Goal: Task Accomplishment & Management: Use online tool/utility

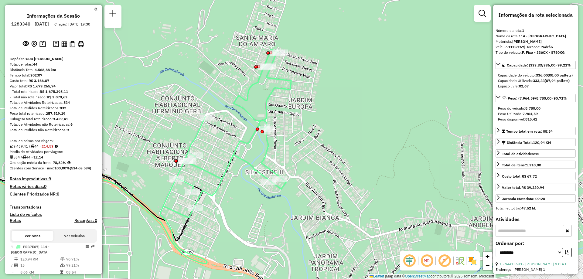
select select "**********"
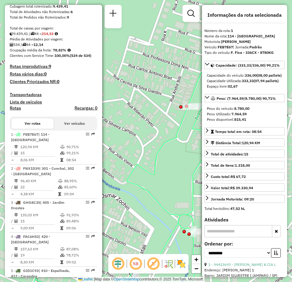
scroll to position [52, 0]
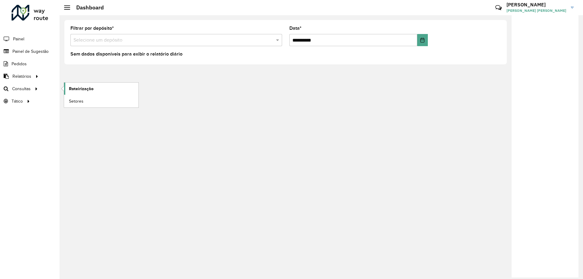
click at [71, 90] on span "Roteirização" at bounding box center [81, 89] width 25 height 6
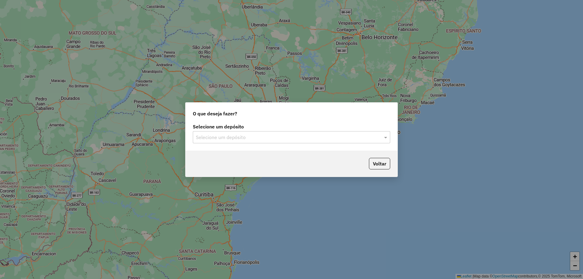
click at [238, 136] on input "text" at bounding box center [285, 137] width 179 height 7
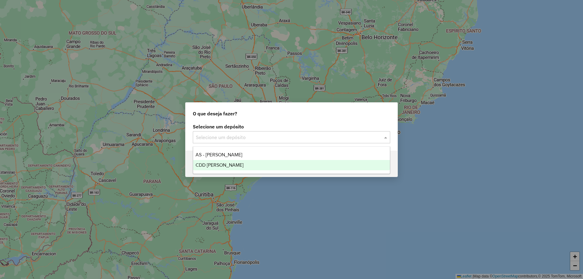
click at [223, 166] on span "CDD [PERSON_NAME]" at bounding box center [220, 165] width 48 height 5
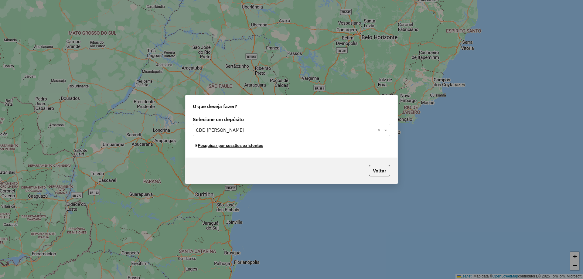
click at [244, 146] on button "Pesquisar por sessões existentes" at bounding box center [229, 145] width 73 height 9
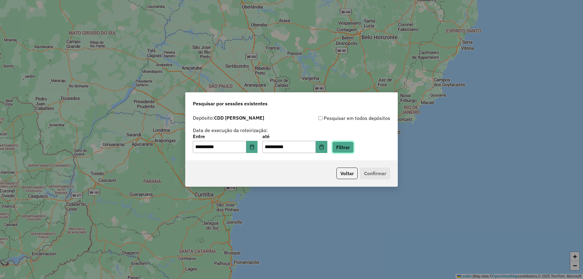
click at [345, 148] on button "Filtrar" at bounding box center [343, 148] width 22 height 12
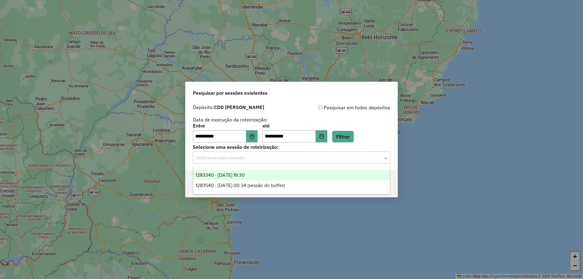
click at [279, 162] on div "Selecione uma sessão" at bounding box center [291, 158] width 197 height 12
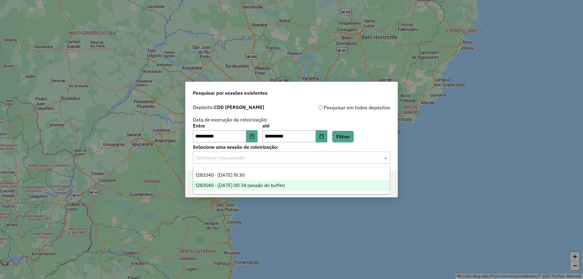
click at [228, 186] on span "1283540 - [DATE] 00:34 (sessão do buffer)" at bounding box center [240, 185] width 89 height 5
drag, startPoint x: 216, startPoint y: 159, endPoint x: 206, endPoint y: 159, distance: 9.7
click at [206, 159] on input "text" at bounding box center [285, 157] width 179 height 7
